Goal: Task Accomplishment & Management: Manage account settings

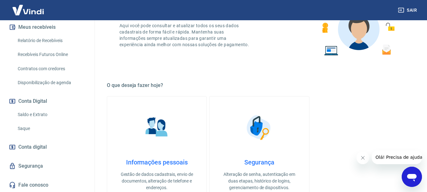
scroll to position [126, 0]
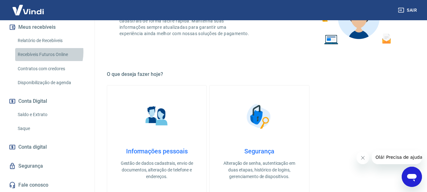
click at [39, 52] on link "Recebíveis Futuros Online" at bounding box center [51, 54] width 72 height 13
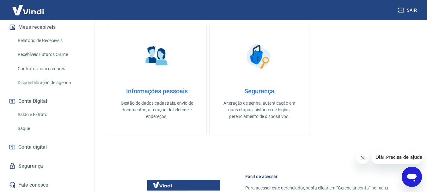
scroll to position [190, 0]
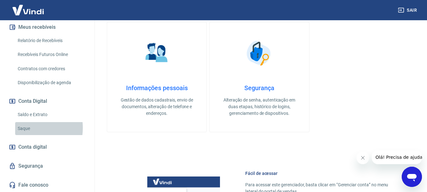
click at [22, 128] on link "Saque" at bounding box center [51, 128] width 72 height 13
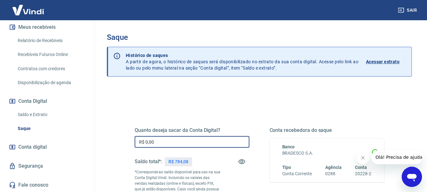
click at [164, 138] on input "R$ 0,00" at bounding box center [192, 142] width 115 height 12
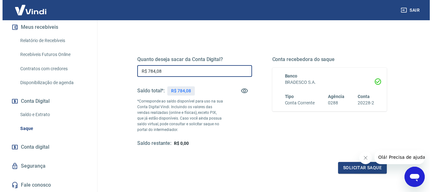
scroll to position [95, 0]
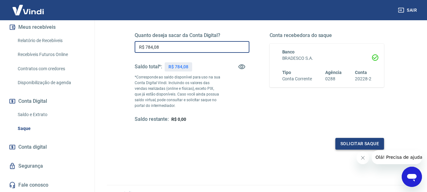
type input "R$ 784,08"
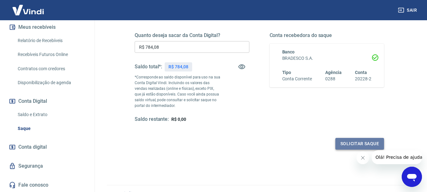
click at [360, 143] on button "Solicitar saque" at bounding box center [359, 144] width 49 height 12
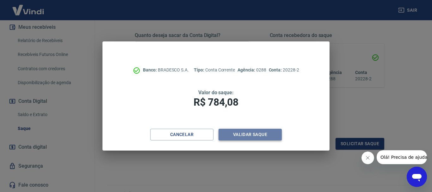
click at [243, 133] on button "Validar saque" at bounding box center [249, 135] width 63 height 12
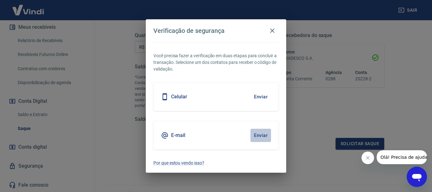
click at [259, 133] on button "Enviar" at bounding box center [260, 135] width 21 height 13
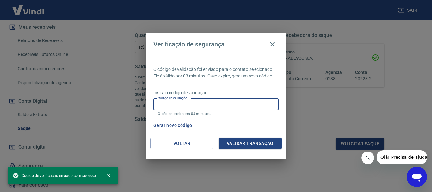
click at [177, 101] on input "Código de validação" at bounding box center [215, 105] width 125 height 12
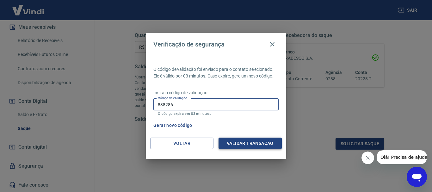
type input "838286"
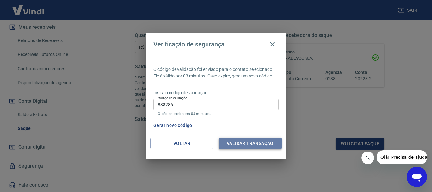
click at [243, 144] on button "Validar transação" at bounding box center [249, 144] width 63 height 12
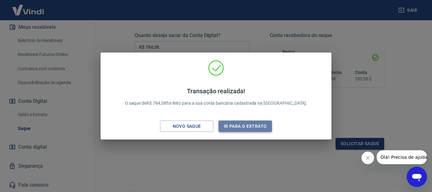
click at [244, 126] on button "Ir para o extrato" at bounding box center [244, 126] width 53 height 12
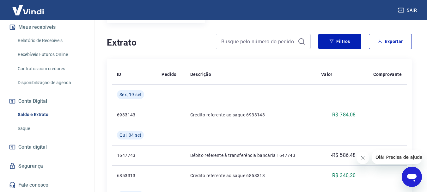
scroll to position [126, 0]
